Goal: Communication & Community: Answer question/provide support

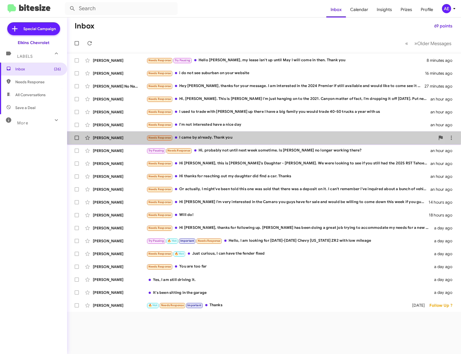
click at [215, 137] on div "Needs Response I came by already. Thank you" at bounding box center [291, 138] width 289 height 6
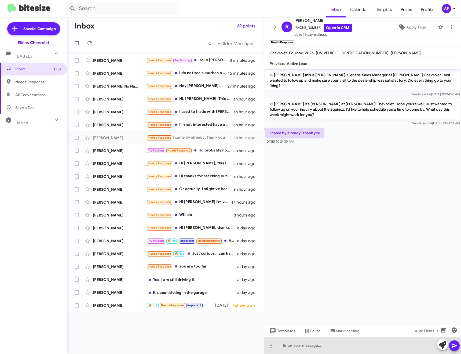
click at [345, 345] on div at bounding box center [362, 345] width 197 height 17
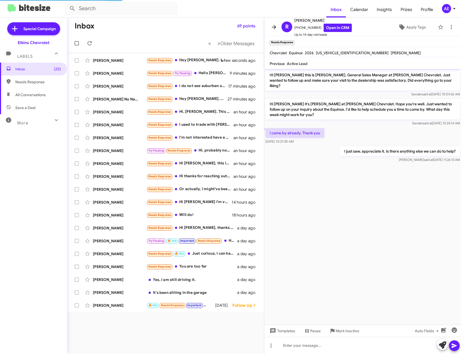
click at [274, 23] on button at bounding box center [274, 27] width 11 height 11
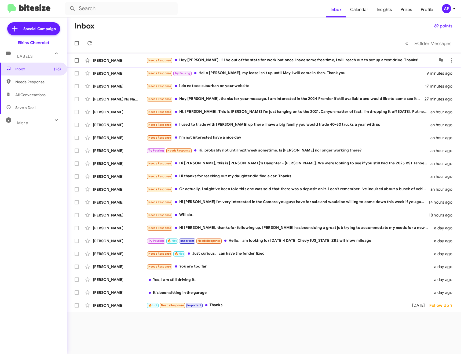
click at [202, 59] on div "Needs Response Hey [PERSON_NAME]. I'll be out of the state for work but once I …" at bounding box center [291, 60] width 289 height 6
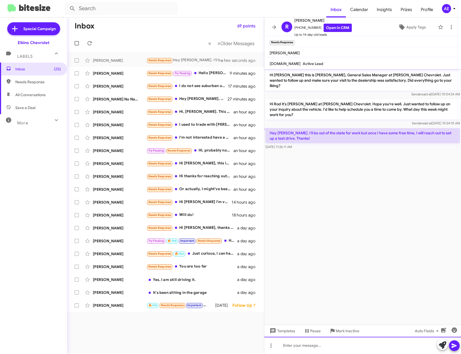
click at [350, 346] on div at bounding box center [362, 345] width 197 height 17
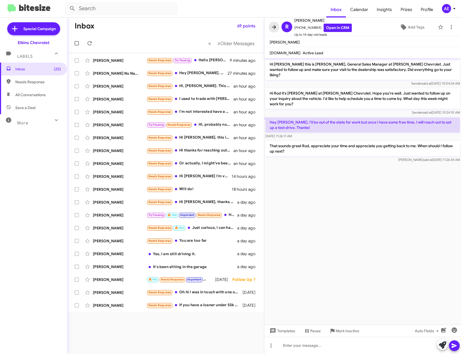
click at [271, 27] on icon at bounding box center [274, 27] width 6 height 6
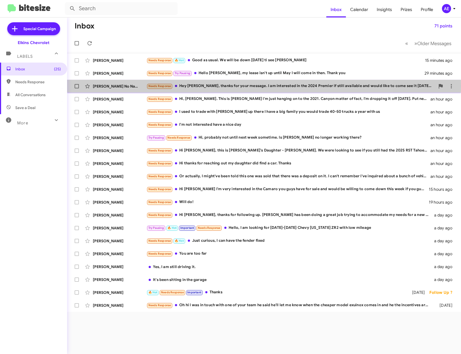
click at [222, 86] on div "Needs Response Hey [PERSON_NAME], thanks for your message. I am interested in t…" at bounding box center [291, 86] width 289 height 6
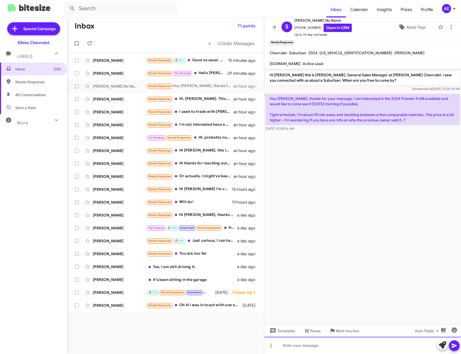
click at [324, 347] on div at bounding box center [362, 345] width 197 height 17
click at [300, 347] on div at bounding box center [362, 345] width 197 height 17
click at [353, 345] on div "Hey [PERSON_NAME], it's currently available." at bounding box center [362, 345] width 197 height 17
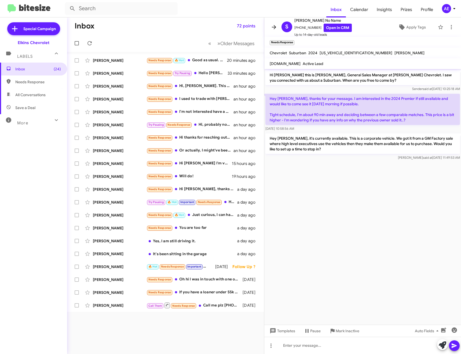
click at [275, 24] on icon at bounding box center [274, 27] width 6 height 6
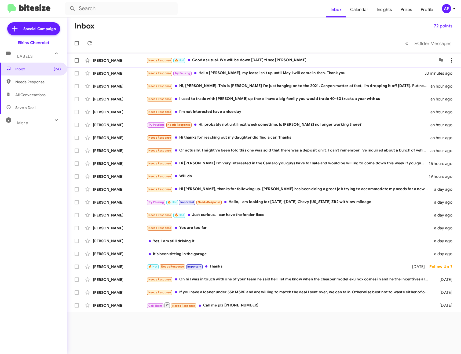
click at [253, 57] on div "Needs Response 🔥 Hot Good as usual. We will be down [DATE] ti see [PERSON_NAME]" at bounding box center [291, 60] width 289 height 6
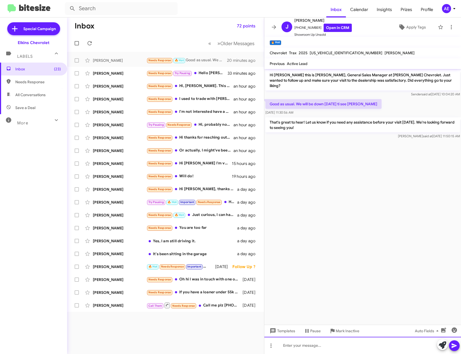
click at [326, 340] on div at bounding box center [362, 345] width 197 height 17
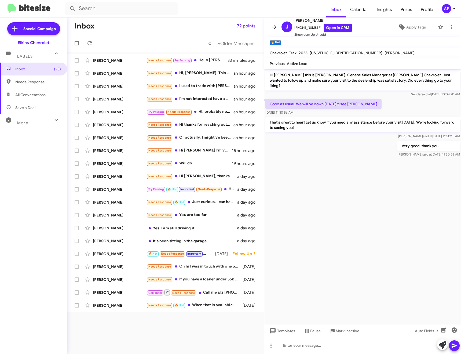
click at [274, 26] on icon at bounding box center [274, 27] width 6 height 6
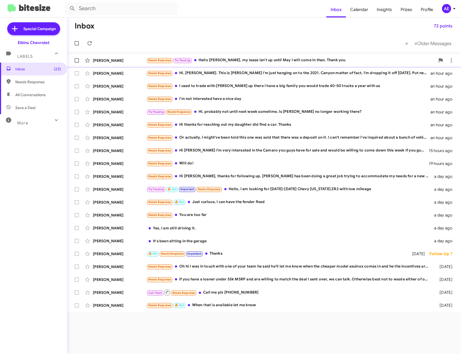
click at [263, 62] on div "Needs Response Try Pausing Hello [PERSON_NAME], my lease isn't up until May I w…" at bounding box center [291, 60] width 289 height 6
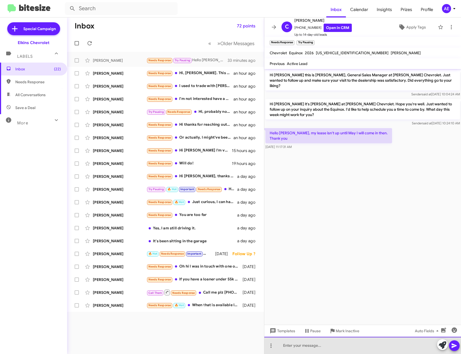
click at [342, 342] on div at bounding box center [362, 345] width 197 height 17
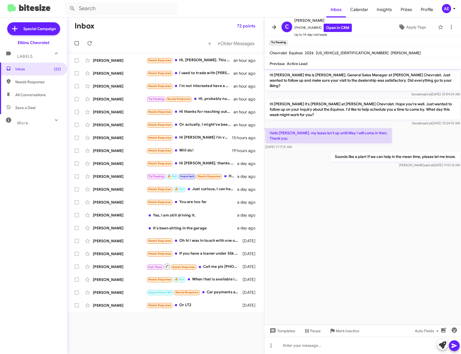
click at [273, 26] on icon at bounding box center [274, 27] width 6 height 6
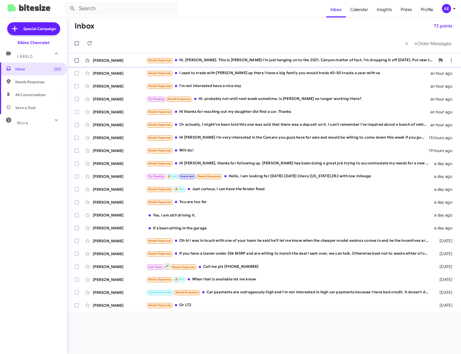
click at [259, 58] on div "Needs Response Hi, [PERSON_NAME]. This is [PERSON_NAME] I'm just hanging on to …" at bounding box center [291, 60] width 289 height 6
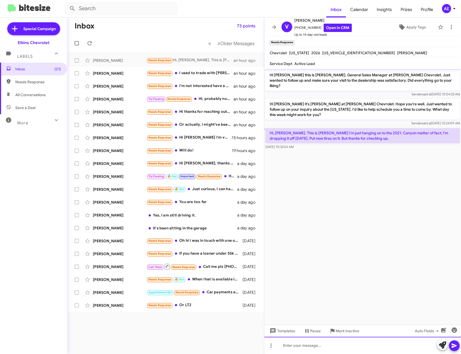
click at [313, 342] on div at bounding box center [362, 345] width 197 height 17
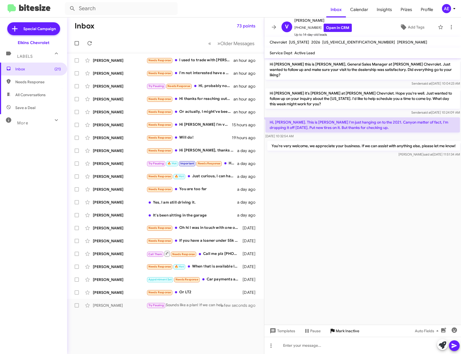
click at [345, 332] on span "Mark Inactive" at bounding box center [348, 331] width 24 height 10
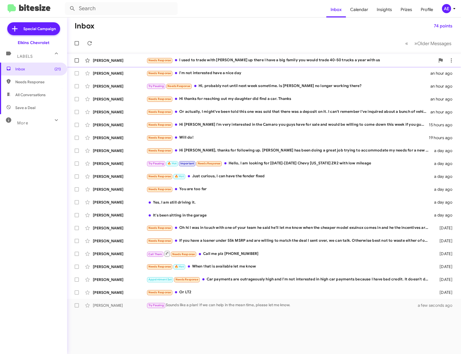
click at [238, 57] on div "[PERSON_NAME] Needs Response I used to trade with [PERSON_NAME] up there I have…" at bounding box center [264, 60] width 386 height 11
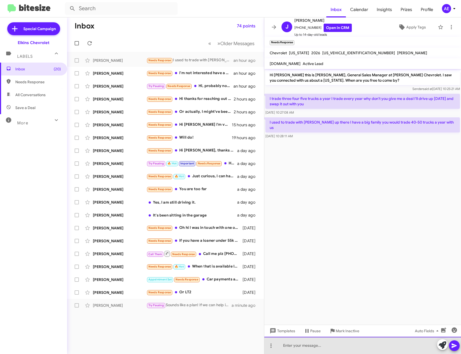
click at [314, 346] on div at bounding box center [362, 345] width 197 height 17
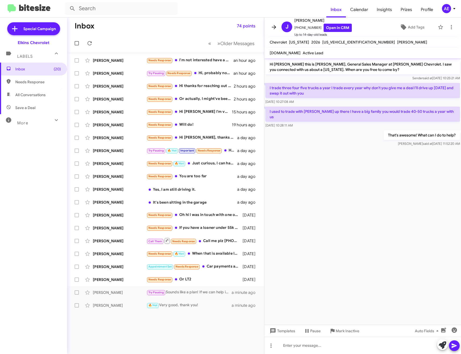
click at [276, 28] on icon at bounding box center [274, 27] width 6 height 6
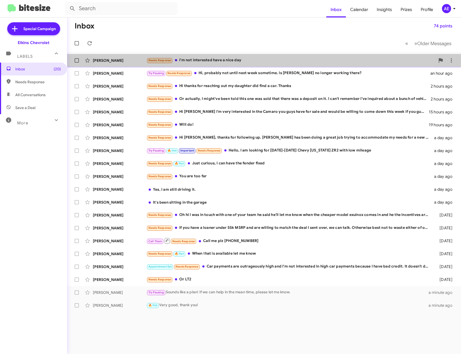
click at [244, 59] on div "Needs Response I'm not interested have a nice day" at bounding box center [291, 60] width 289 height 6
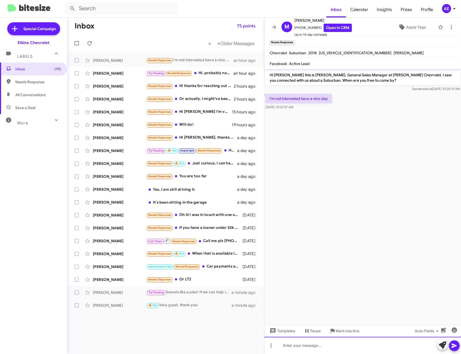
click at [329, 344] on div at bounding box center [362, 345] width 197 height 17
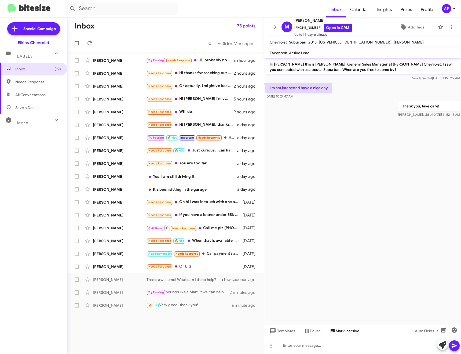
click at [354, 332] on span "Mark Inactive" at bounding box center [348, 331] width 24 height 10
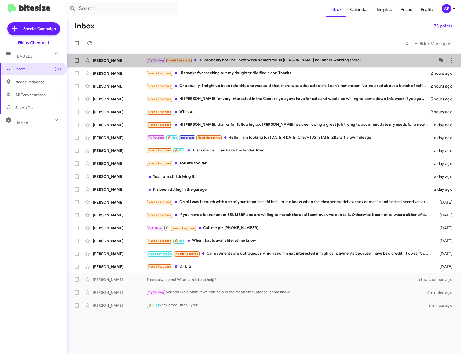
click at [246, 60] on div "Try Pausing Needs Response Hi, probably not until next week sometime. Is [PERSO…" at bounding box center [291, 60] width 289 height 6
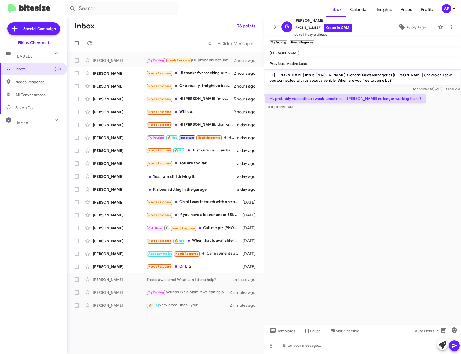
drag, startPoint x: 341, startPoint y: 342, endPoint x: 338, endPoint y: 284, distance: 58.6
click at [341, 342] on div at bounding box center [362, 345] width 197 height 17
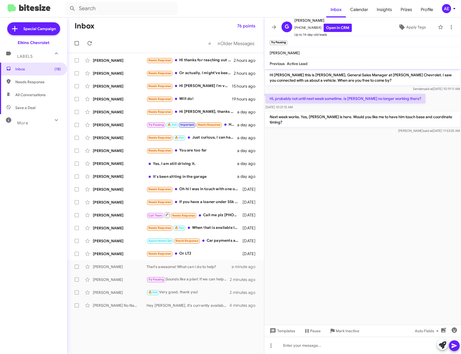
click at [274, 26] on icon at bounding box center [274, 27] width 6 height 6
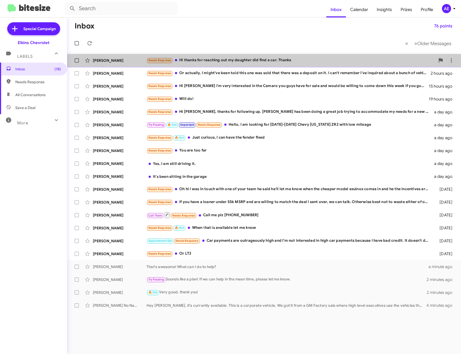
click at [249, 57] on div "[PERSON_NAME] Needs Response Hi thanks for reaching out my daughter did find a …" at bounding box center [264, 60] width 386 height 11
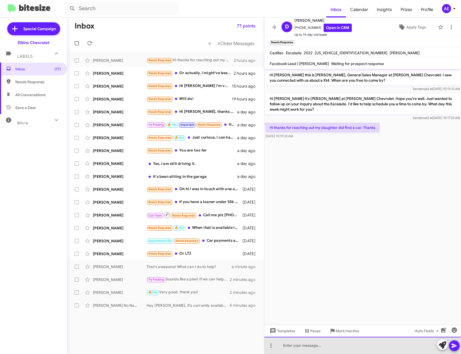
drag, startPoint x: 380, startPoint y: 352, endPoint x: 381, endPoint y: 349, distance: 3.5
click at [380, 352] on div at bounding box center [362, 345] width 197 height 17
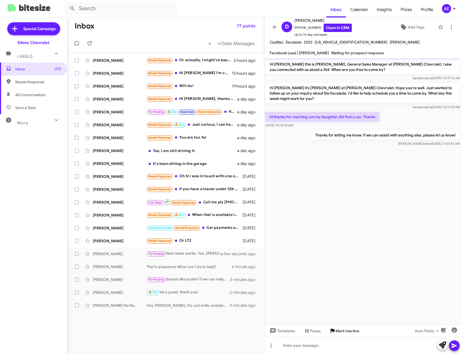
click at [353, 331] on span "Mark Inactive" at bounding box center [348, 331] width 24 height 10
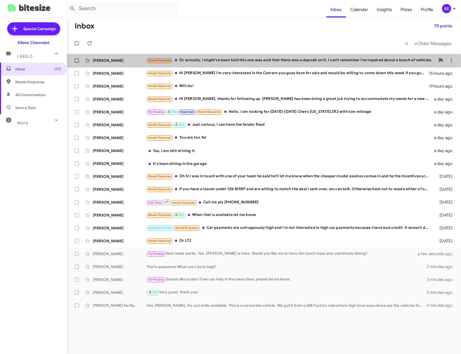
click at [226, 61] on div "Needs Response Or actually, I might've been told this one was sold that there w…" at bounding box center [291, 60] width 289 height 6
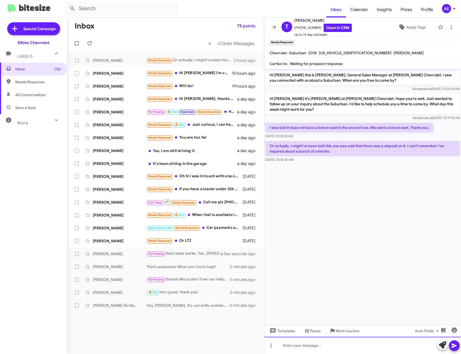
click at [324, 346] on div at bounding box center [362, 345] width 197 height 17
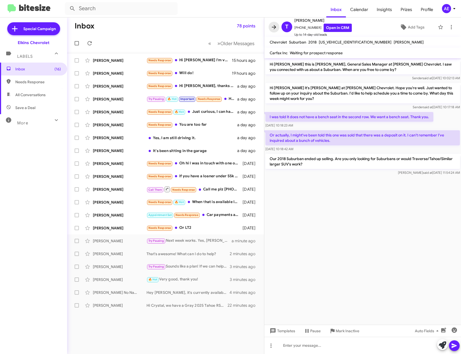
click at [272, 28] on icon at bounding box center [274, 27] width 6 height 6
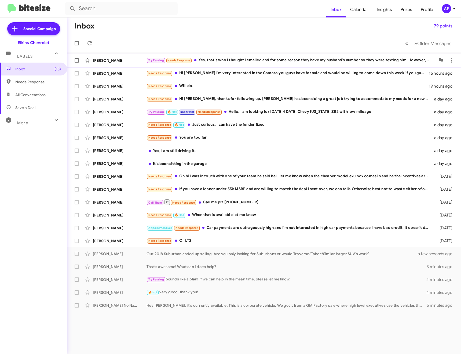
click at [228, 60] on div "Try Pausing Needs Response Yes, that's who I thought I emailed and for some rea…" at bounding box center [291, 60] width 289 height 6
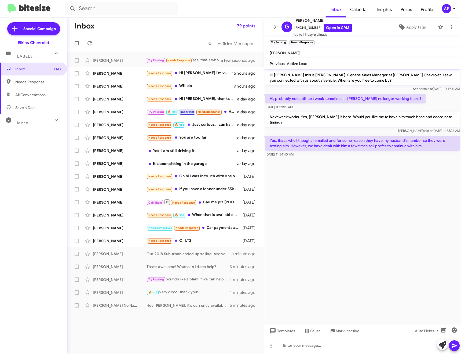
click at [322, 342] on div at bounding box center [362, 345] width 197 height 17
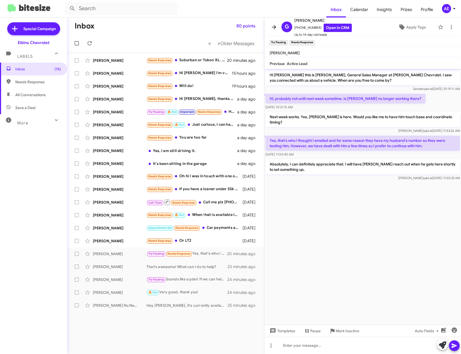
click at [277, 27] on icon at bounding box center [274, 27] width 6 height 6
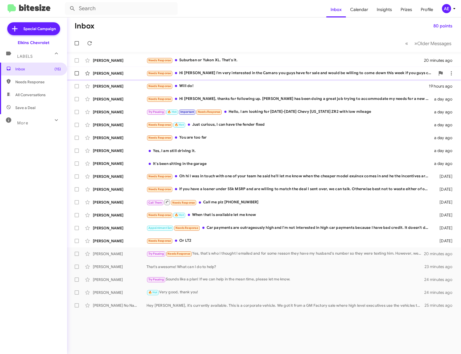
click at [191, 74] on div "Needs Response Hi [PERSON_NAME] I'm very interested in the Camaro you guys have…" at bounding box center [291, 73] width 289 height 6
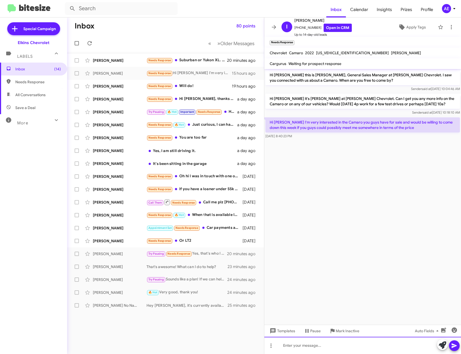
click at [318, 343] on div at bounding box center [362, 345] width 197 height 17
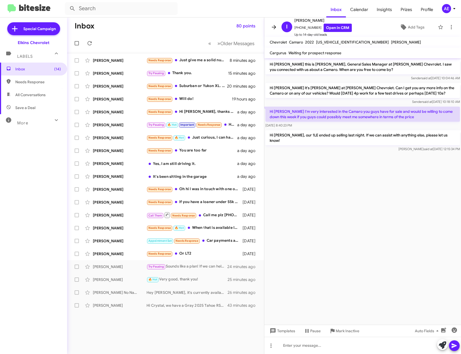
click at [277, 27] on span at bounding box center [274, 27] width 11 height 6
